Goal: Information Seeking & Learning: Check status

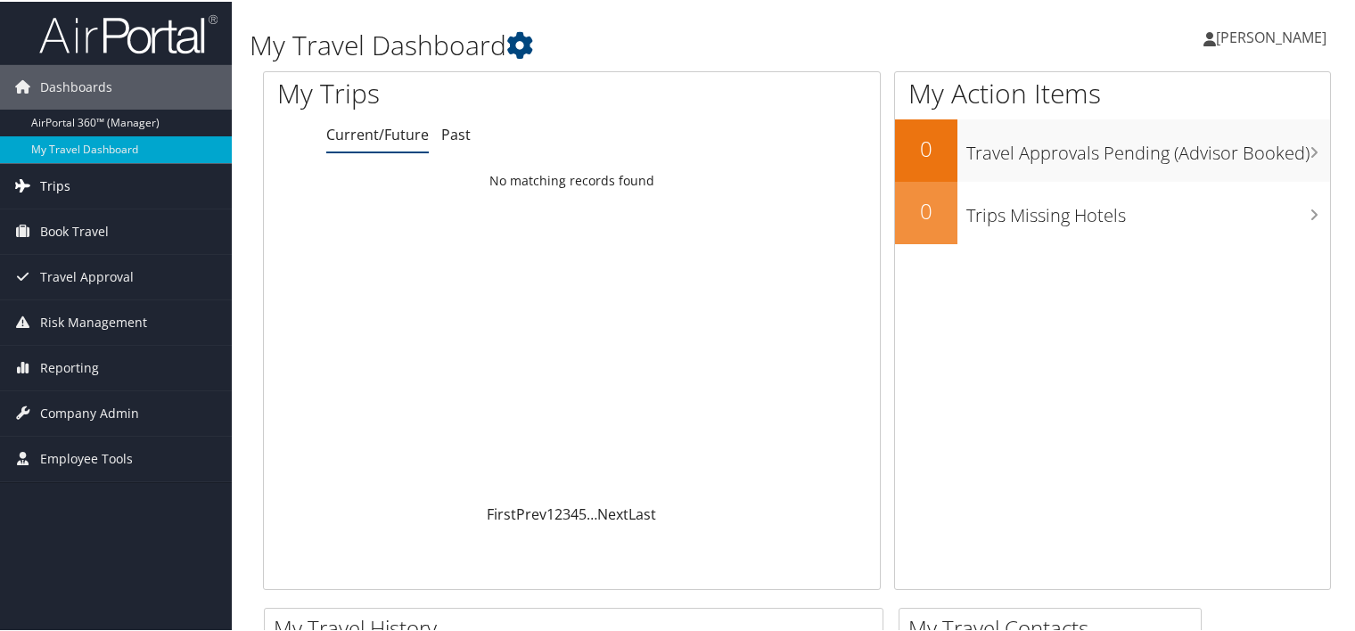
click at [40, 185] on span "Trips" at bounding box center [55, 184] width 30 height 45
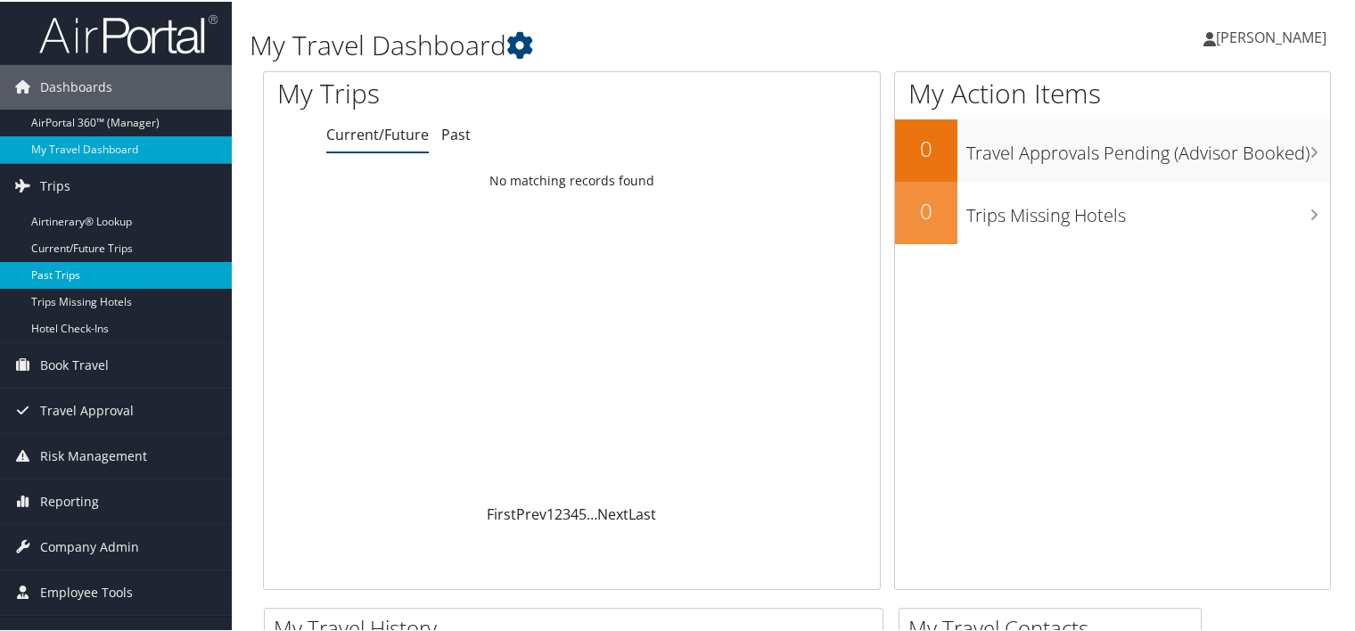
click at [53, 271] on link "Past Trips" at bounding box center [116, 273] width 232 height 27
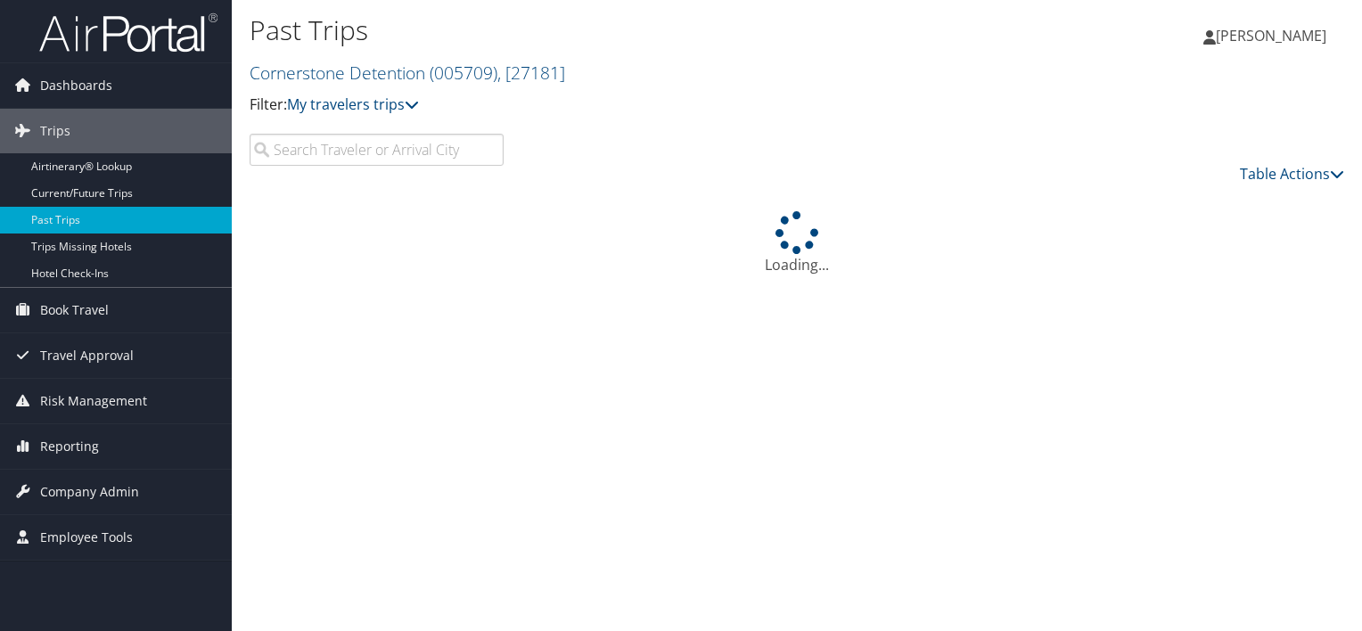
click at [287, 161] on input "search" at bounding box center [377, 150] width 254 height 32
type input "b"
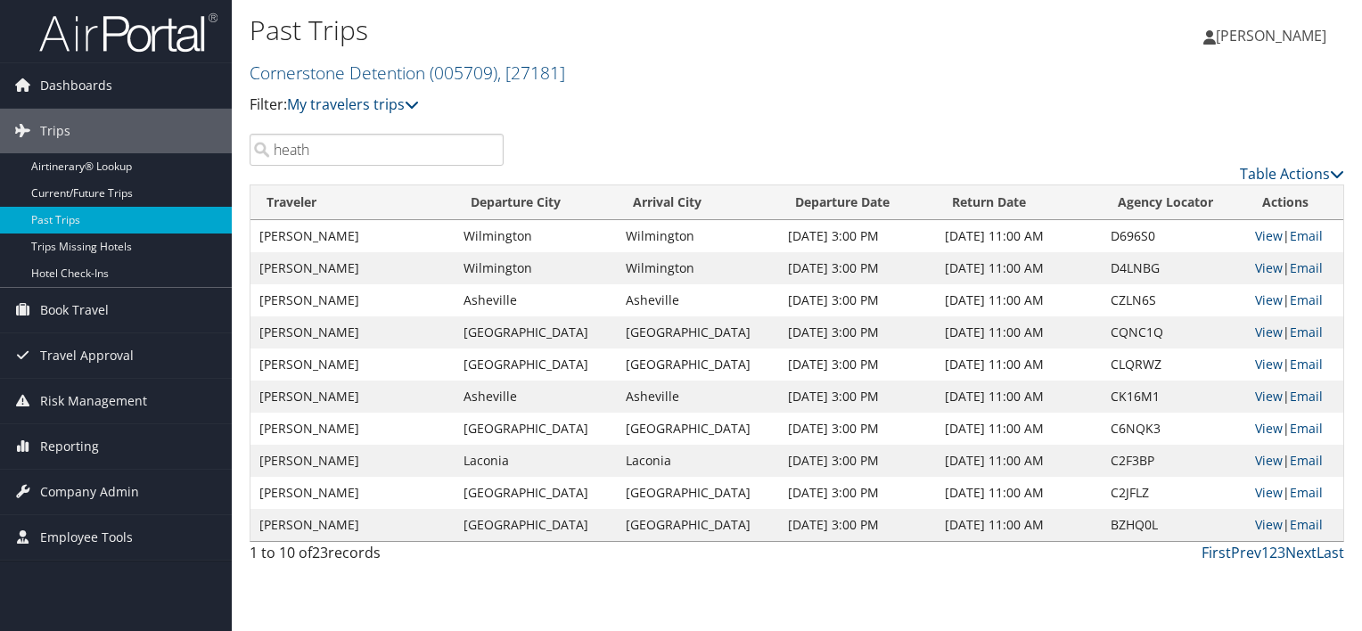
click at [325, 148] on input "heath" at bounding box center [377, 150] width 254 height 32
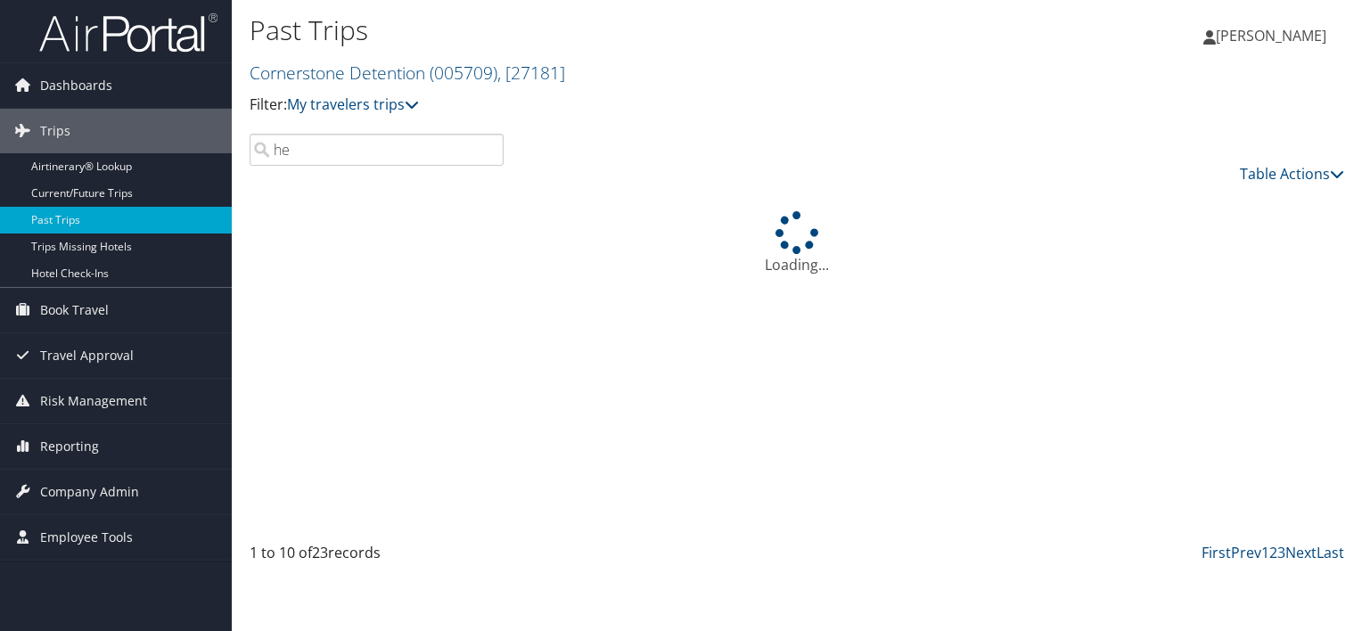
type input "h"
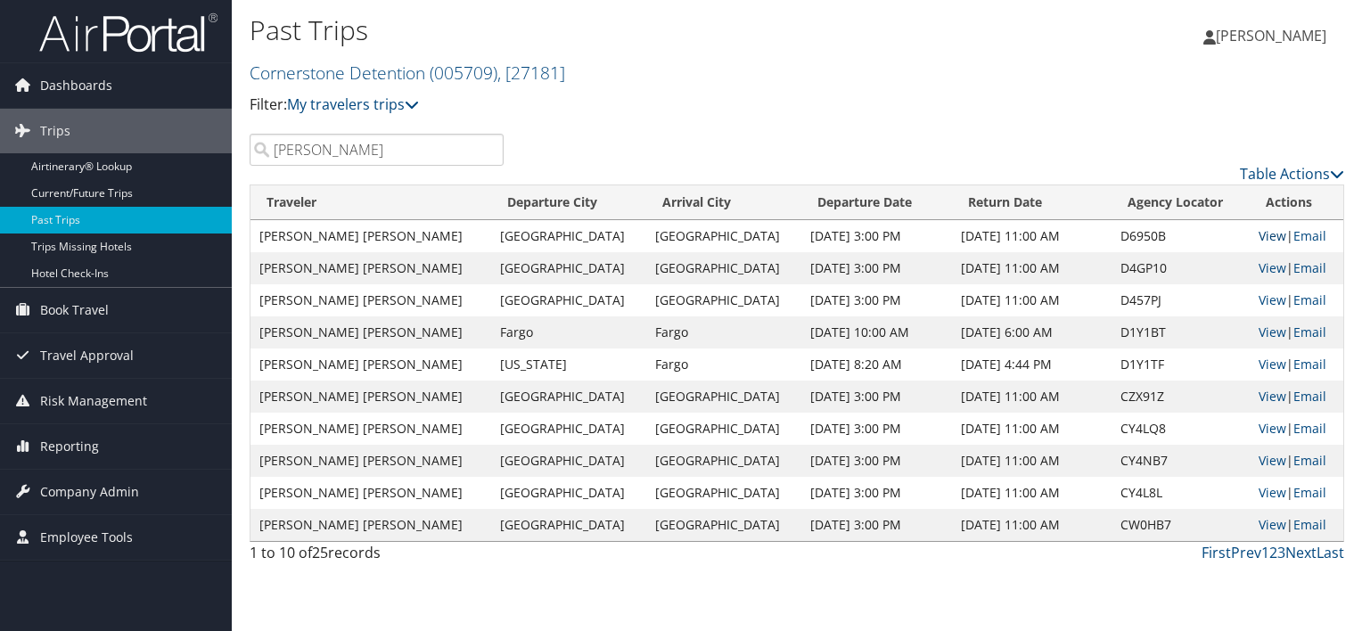
click at [1258, 235] on link "View" at bounding box center [1272, 235] width 28 height 17
click at [347, 159] on input "hodges" at bounding box center [377, 150] width 254 height 32
click at [1258, 232] on link "View" at bounding box center [1272, 235] width 28 height 17
click at [1258, 267] on link "View" at bounding box center [1272, 267] width 28 height 17
click at [358, 157] on input "horne" at bounding box center [377, 150] width 254 height 32
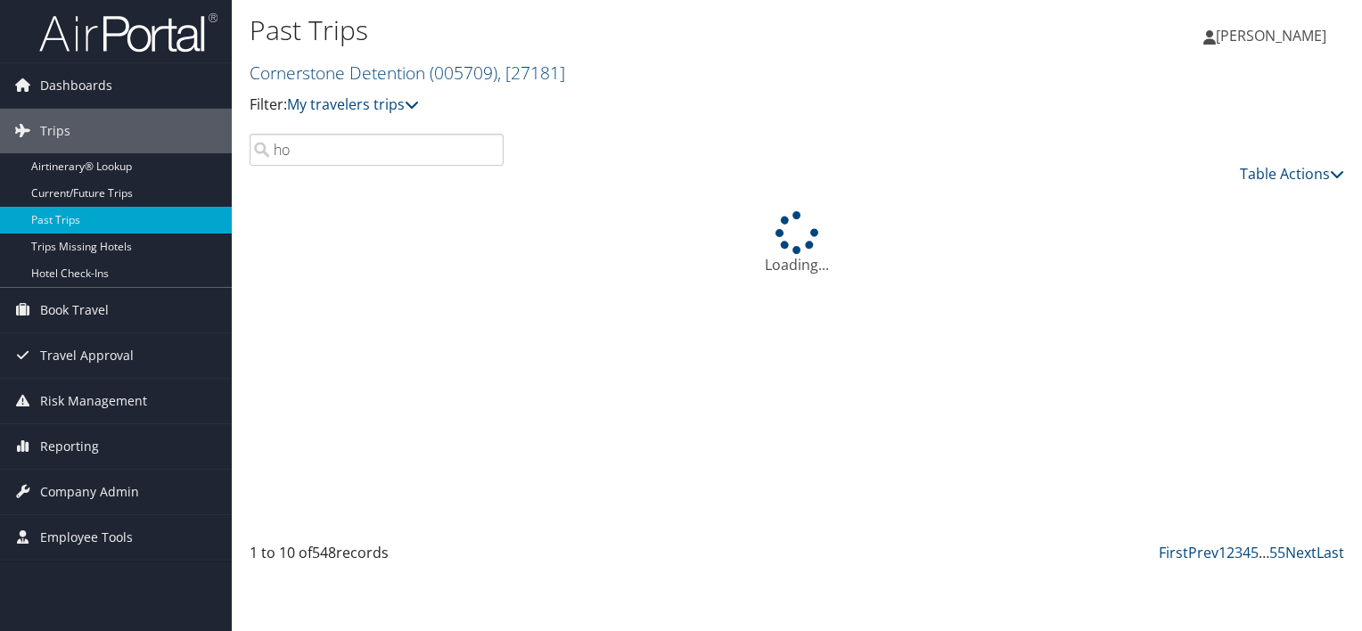
type input "h"
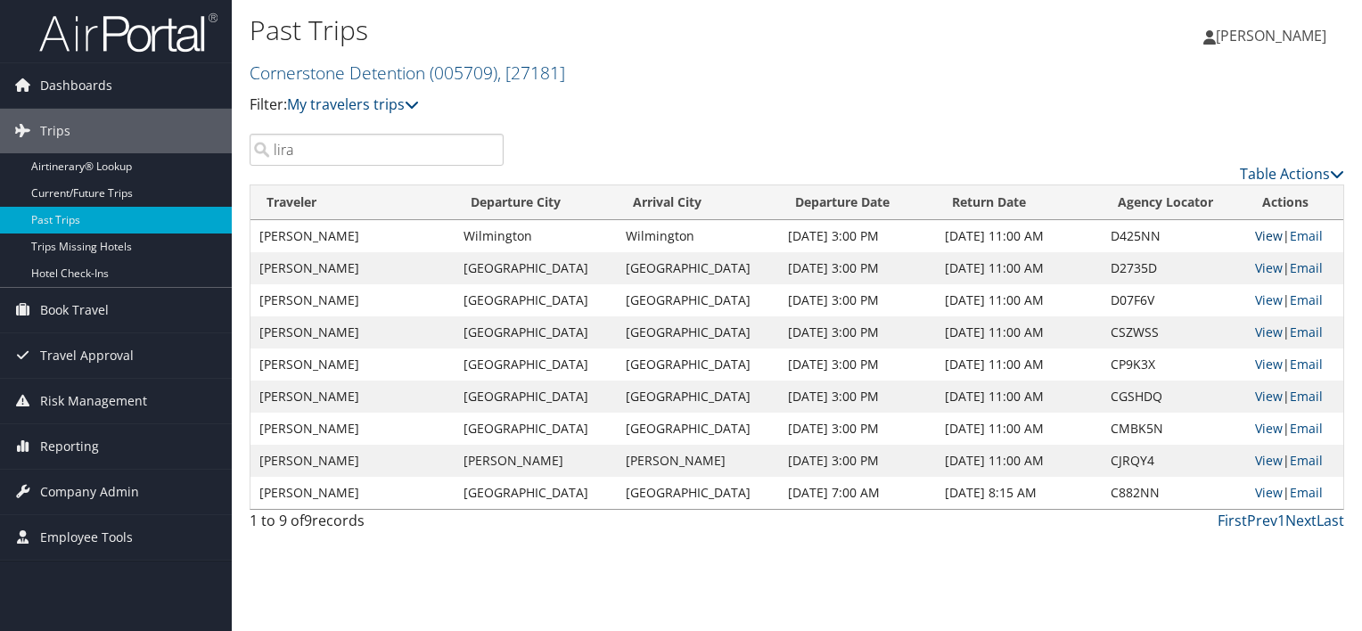
click at [1255, 239] on link "View" at bounding box center [1269, 235] width 28 height 17
click at [1267, 239] on link "View" at bounding box center [1269, 235] width 28 height 17
click at [356, 143] on input "lira" at bounding box center [377, 150] width 254 height 32
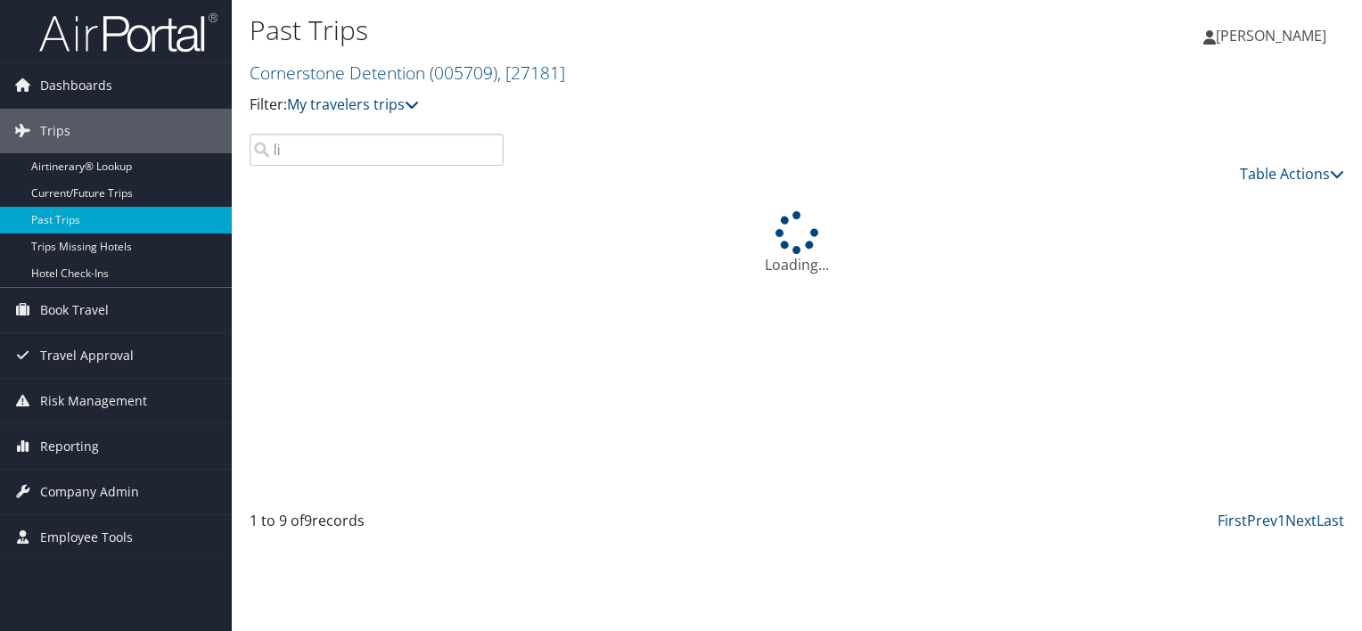
type input "l"
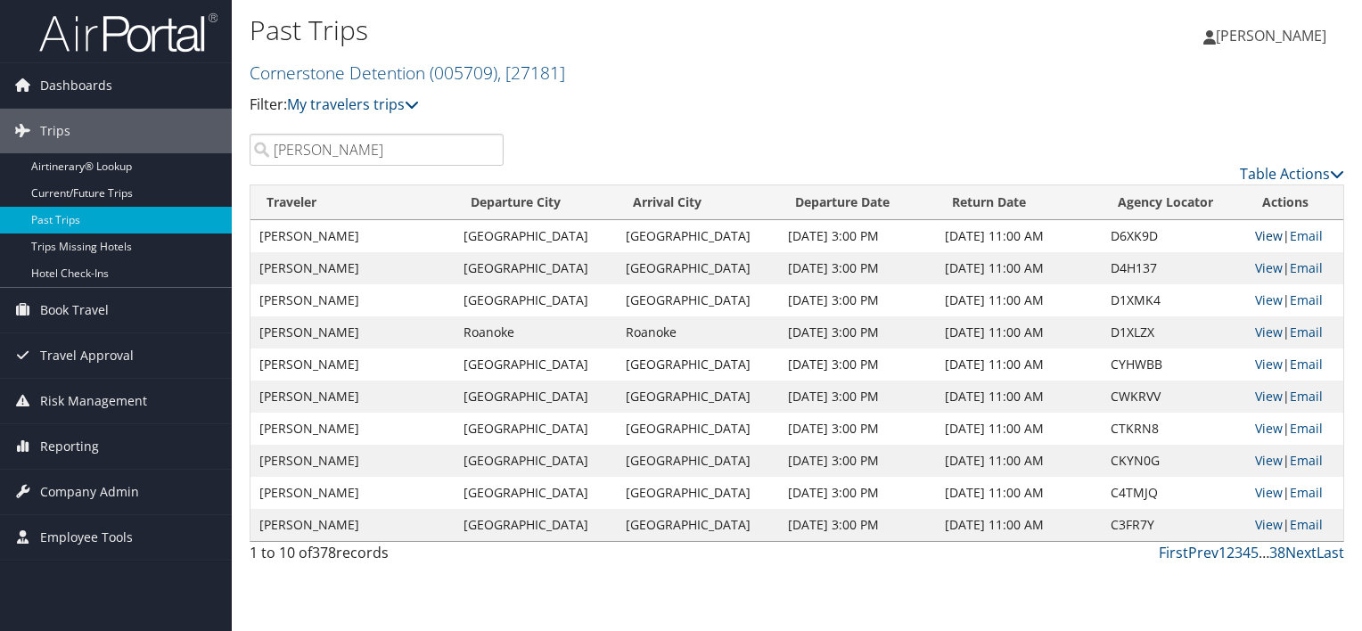
click at [1255, 235] on link "View" at bounding box center [1269, 235] width 28 height 17
click at [417, 143] on input "morris" at bounding box center [377, 150] width 254 height 32
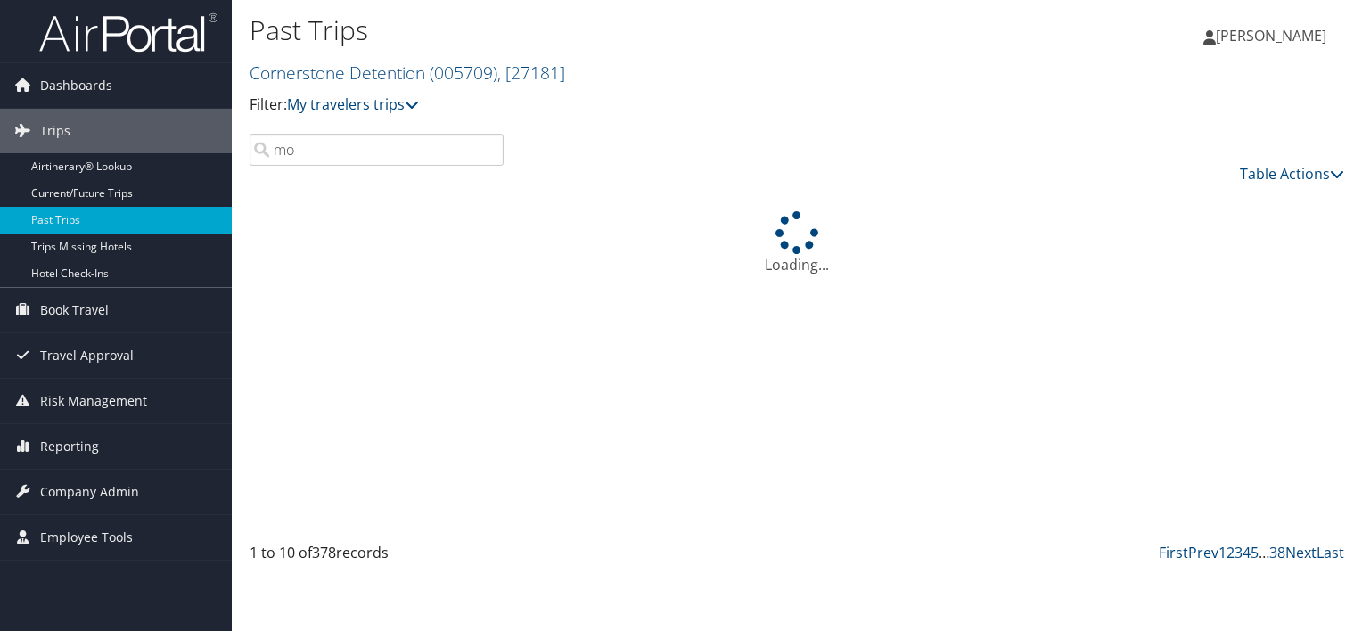
type input "m"
type input "r"
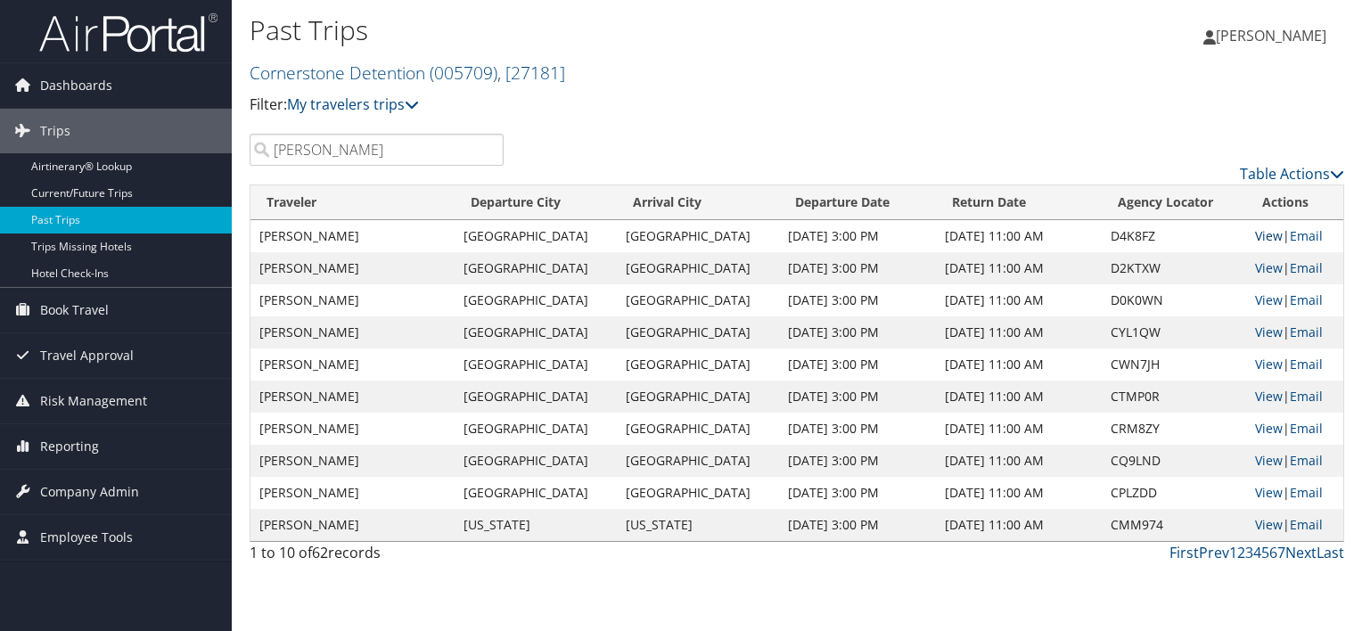
click at [1262, 240] on link "View" at bounding box center [1269, 235] width 28 height 17
click at [424, 143] on input "richardson" at bounding box center [377, 150] width 254 height 32
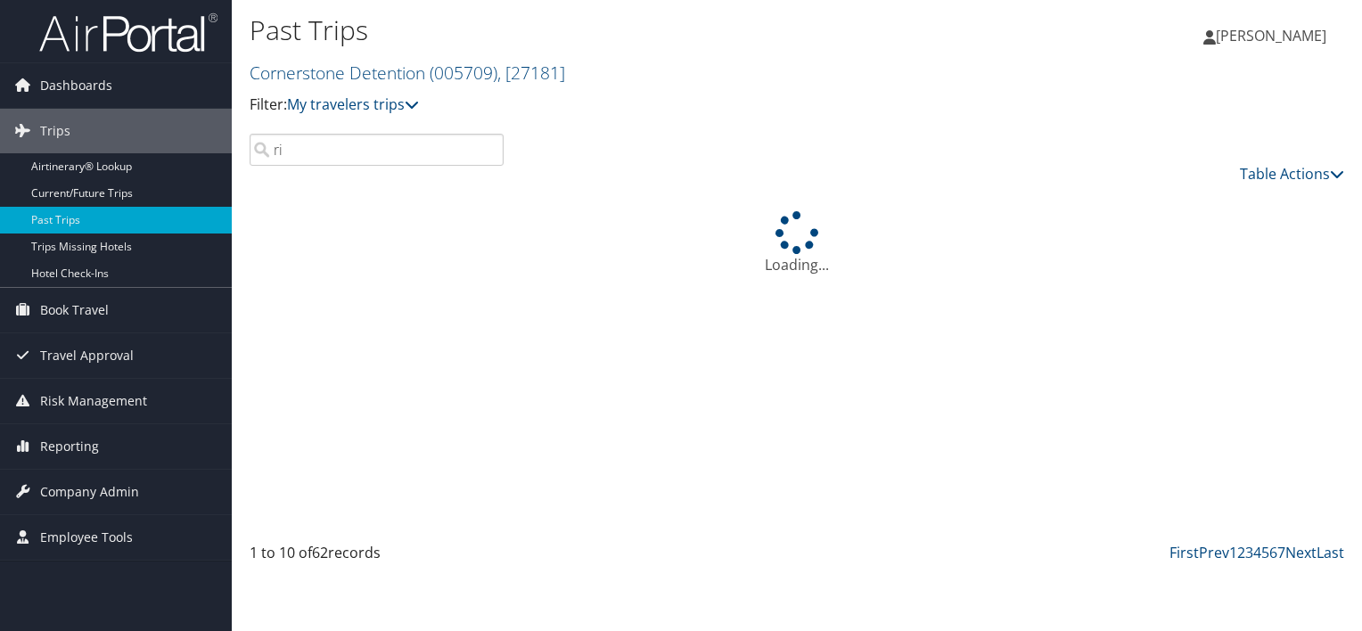
type input "r"
type input "s"
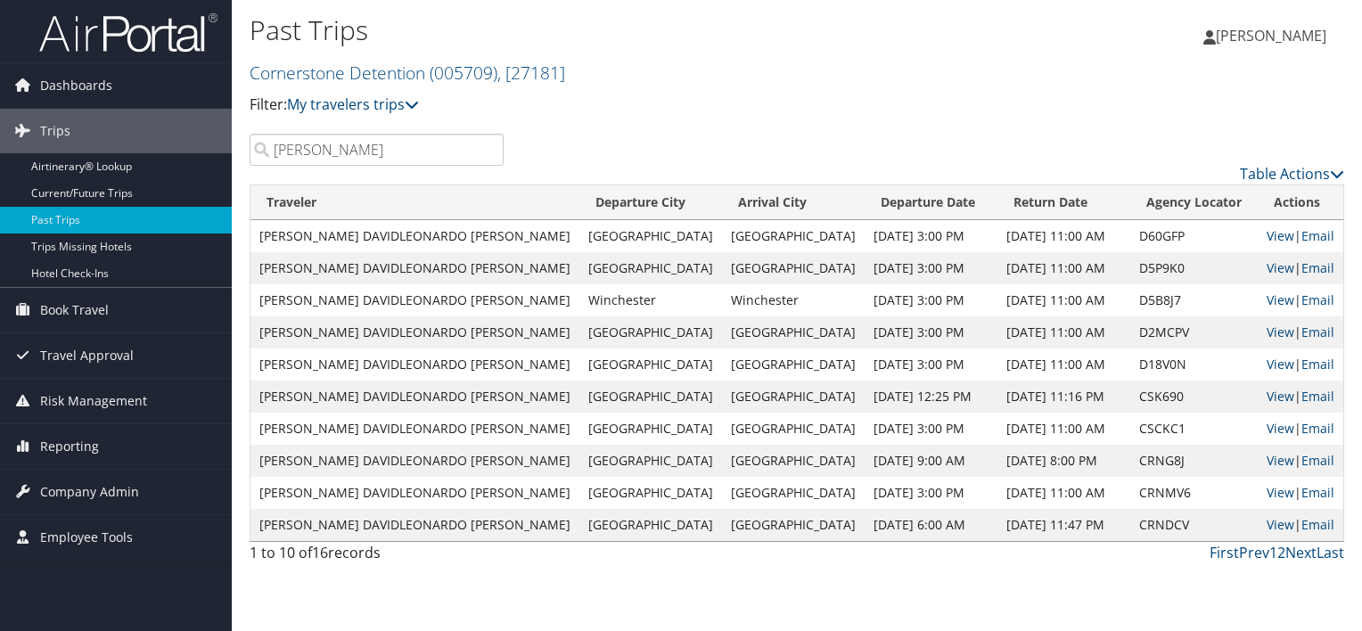
type input "werner"
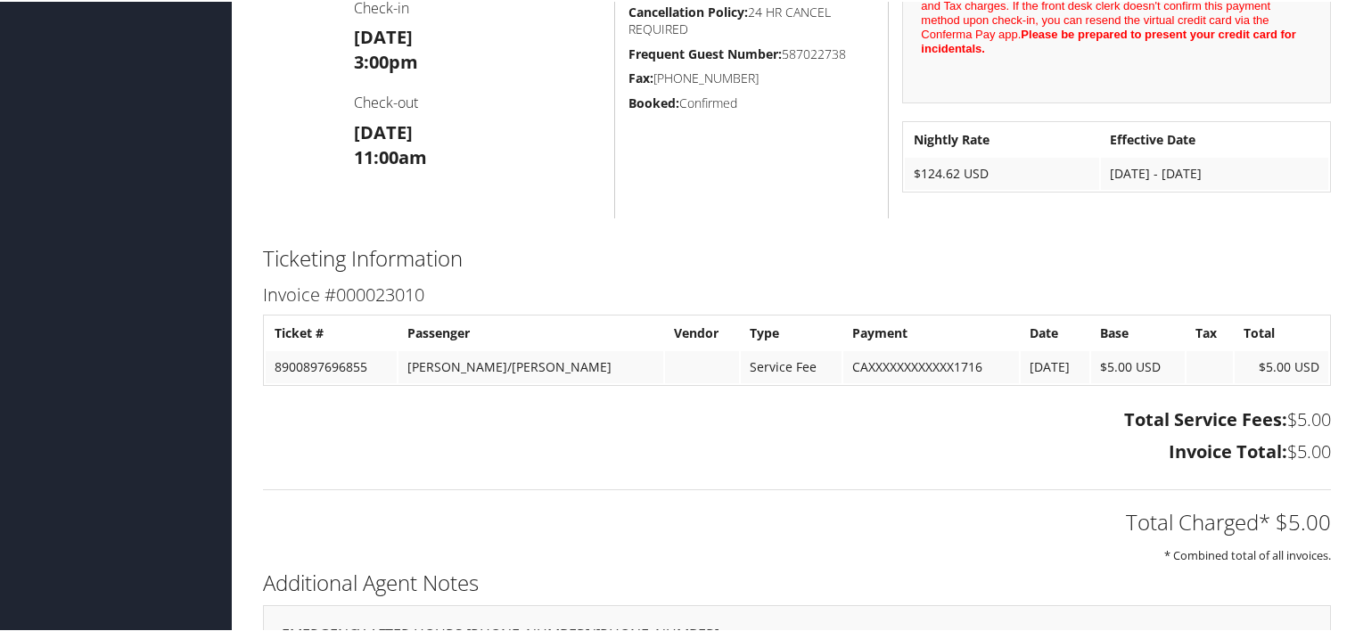
scroll to position [802, 0]
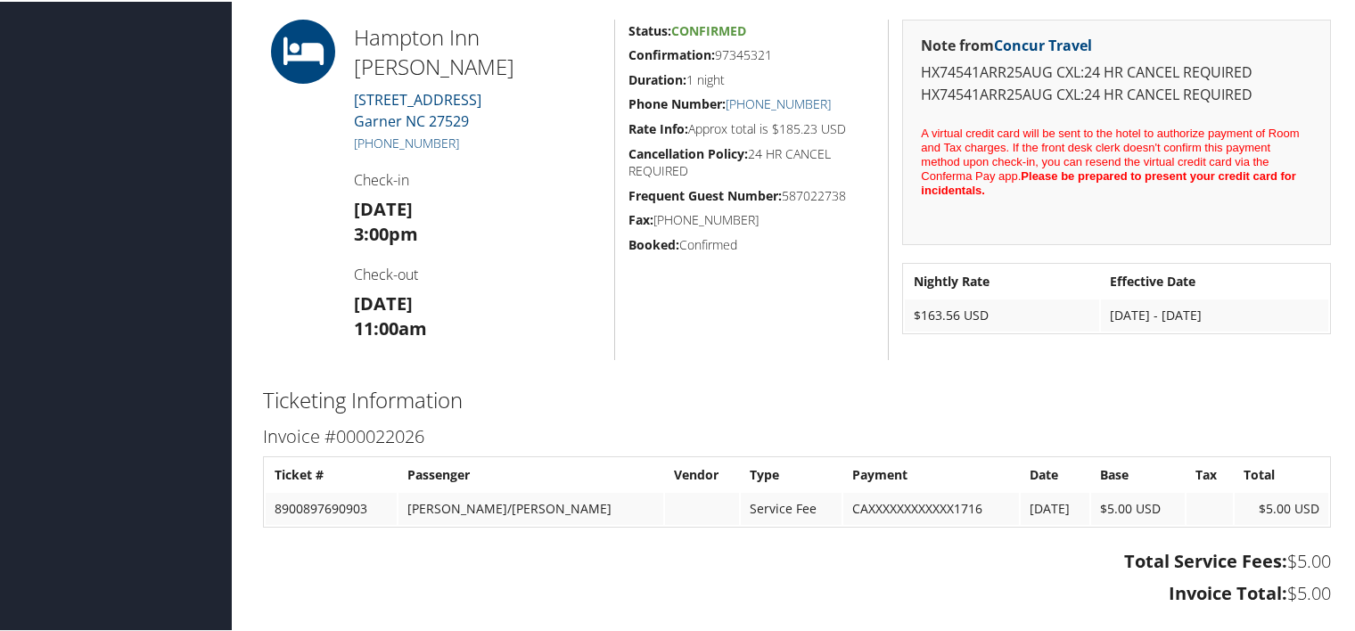
scroll to position [624, 0]
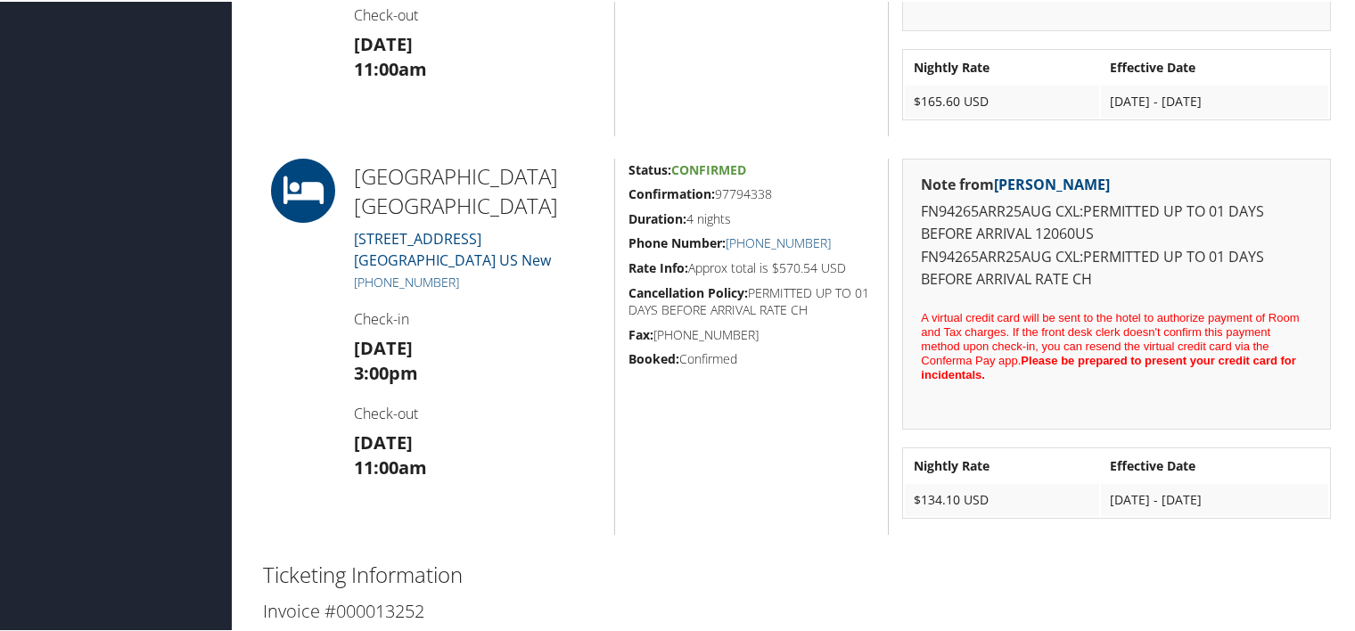
scroll to position [980, 0]
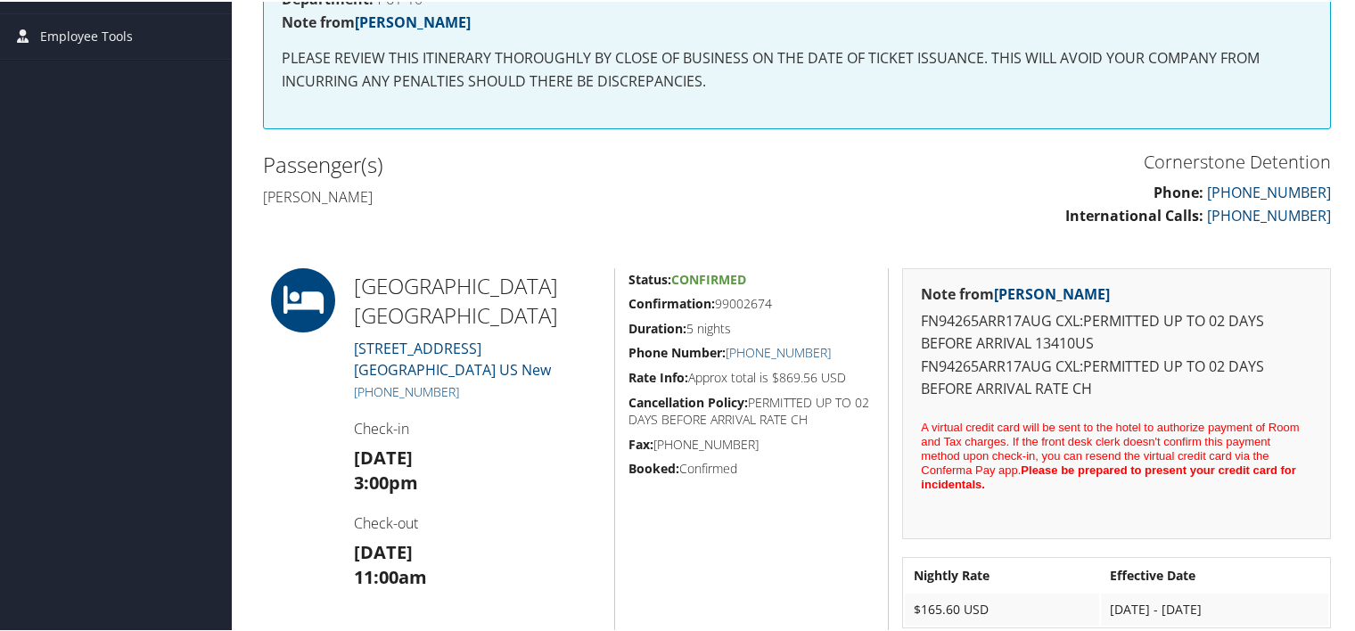
scroll to position [356, 0]
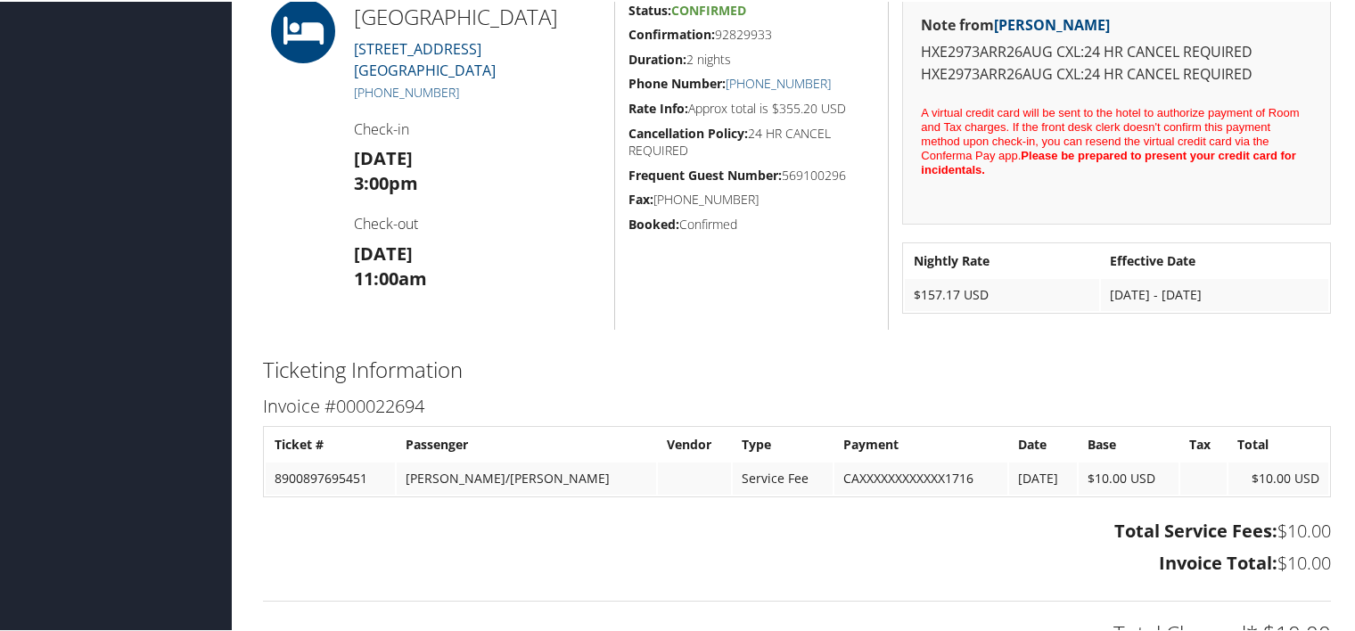
scroll to position [713, 0]
